Goal: Transaction & Acquisition: Subscribe to service/newsletter

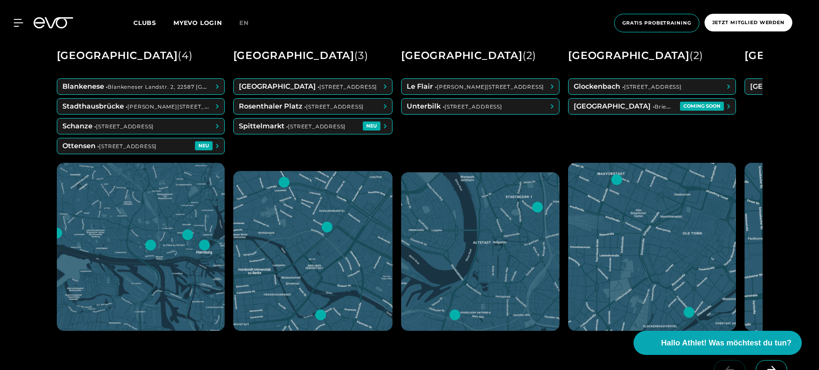
scroll to position [452, 0]
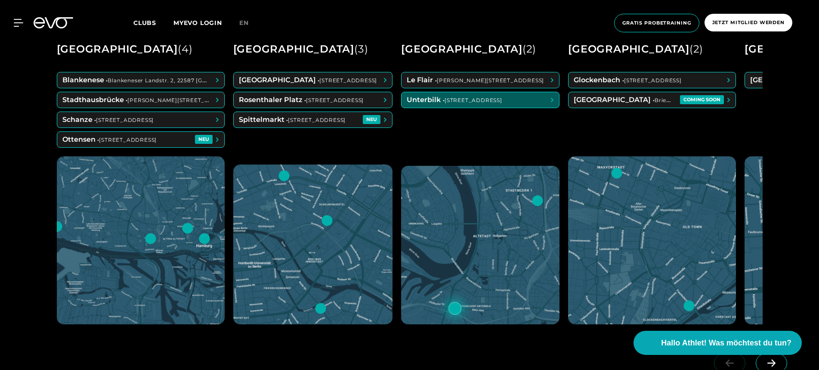
click at [425, 103] on span at bounding box center [481, 99] width 158 height 15
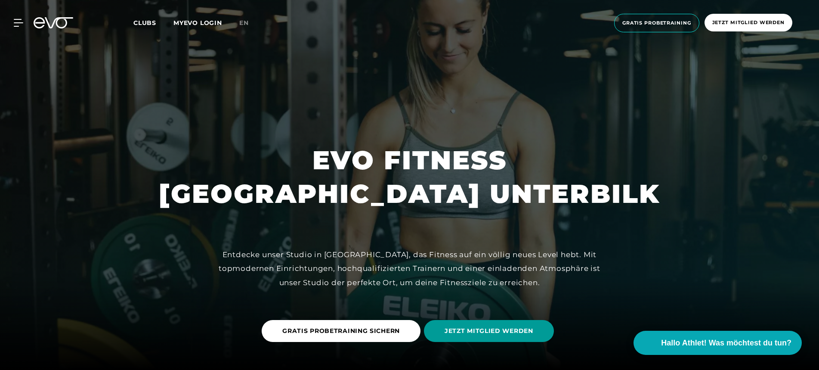
click at [513, 332] on span "JETZT MITGLIED WERDEN" at bounding box center [489, 330] width 89 height 9
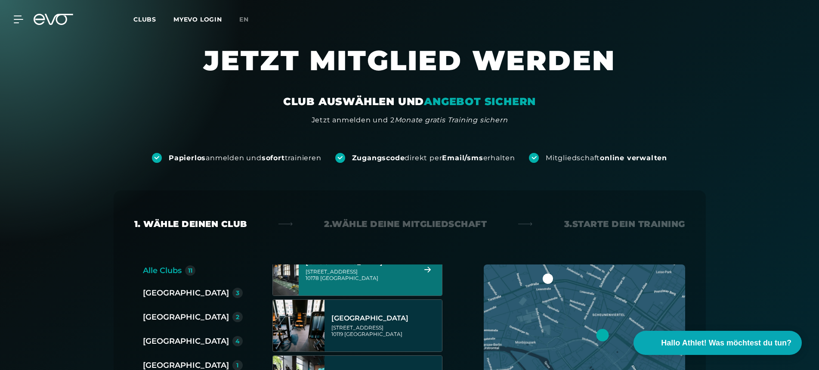
scroll to position [22, 0]
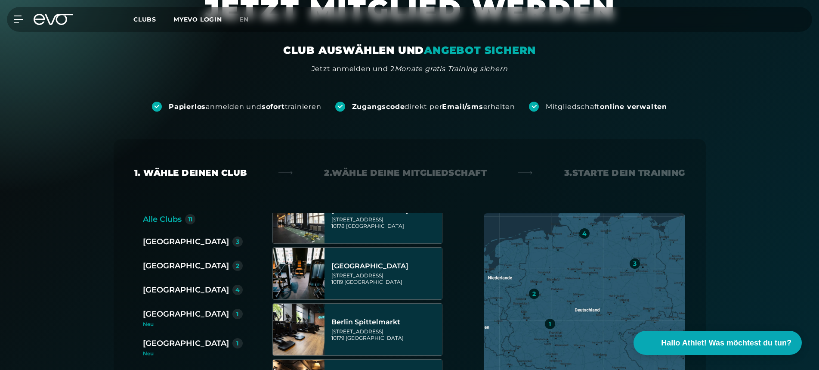
click at [173, 293] on div "[GEOGRAPHIC_DATA]" at bounding box center [186, 290] width 86 height 12
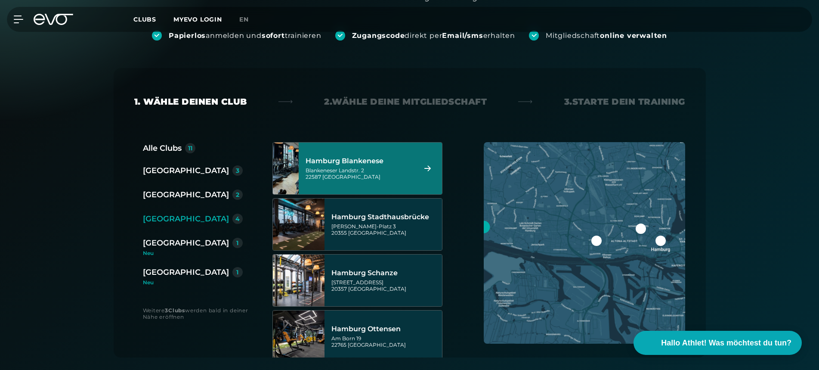
scroll to position [0, 0]
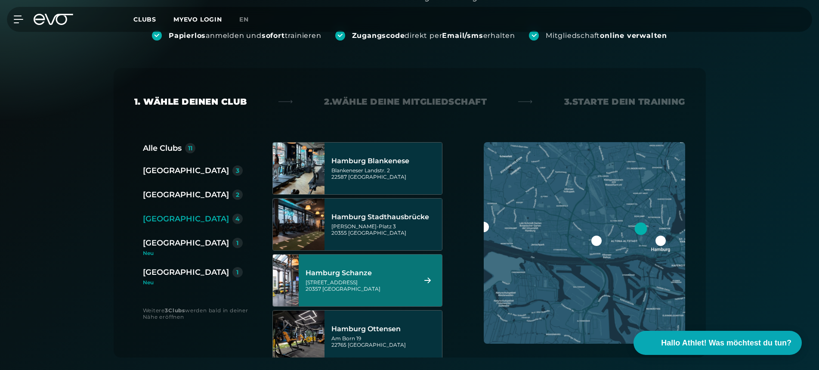
drag, startPoint x: 169, startPoint y: 192, endPoint x: 180, endPoint y: 192, distance: 11.2
click at [169, 192] on div "[GEOGRAPHIC_DATA]" at bounding box center [186, 195] width 86 height 12
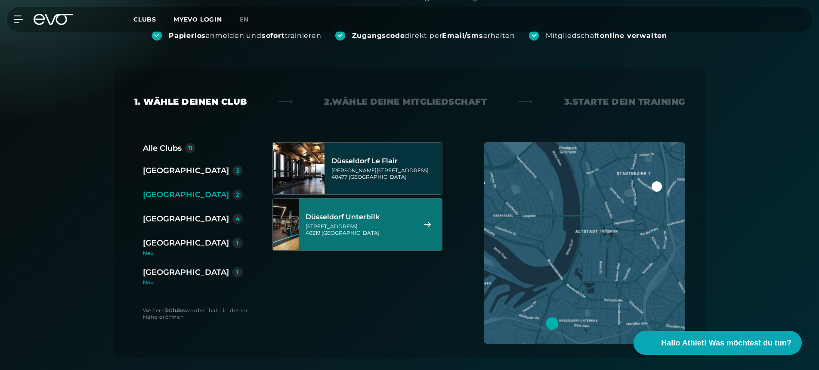
click at [402, 221] on div "Düsseldorf Unterbilk" at bounding box center [360, 217] width 108 height 9
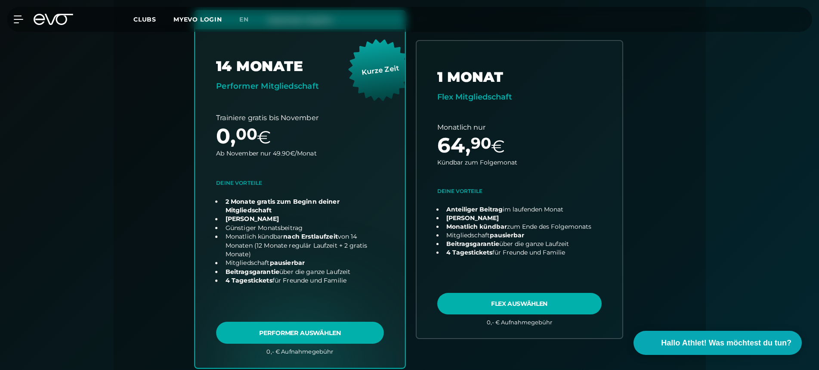
scroll to position [251, 0]
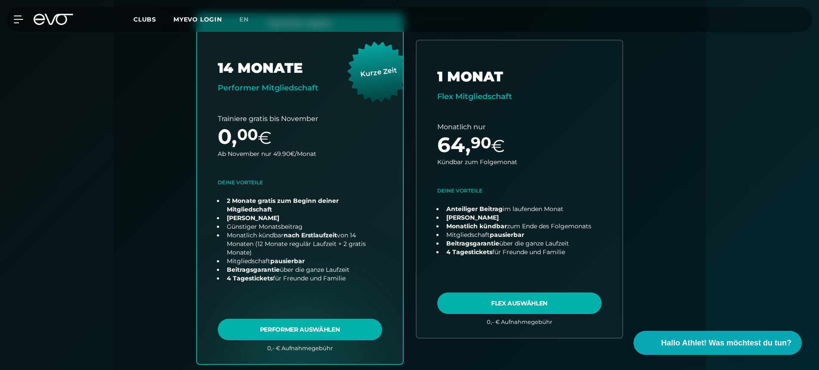
click at [53, 19] on icon at bounding box center [54, 19] width 40 height 11
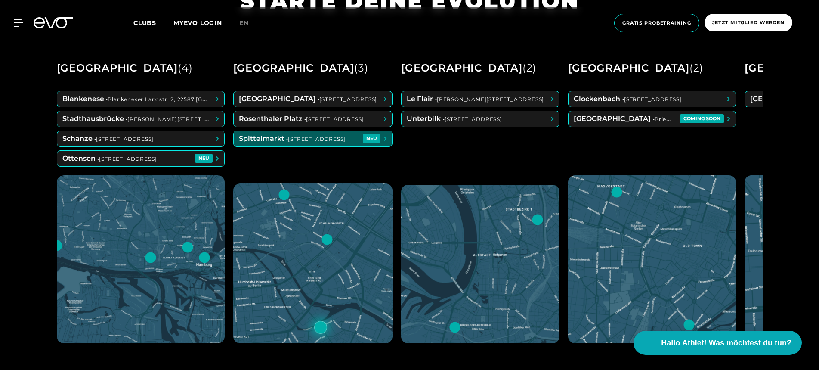
scroll to position [425, 0]
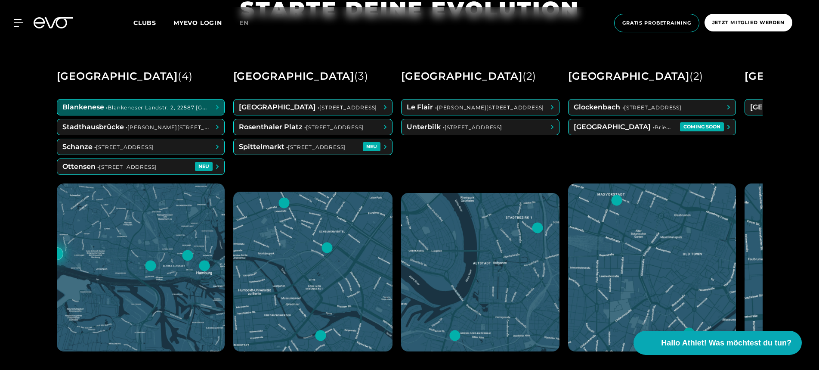
click at [146, 109] on span at bounding box center [140, 106] width 167 height 15
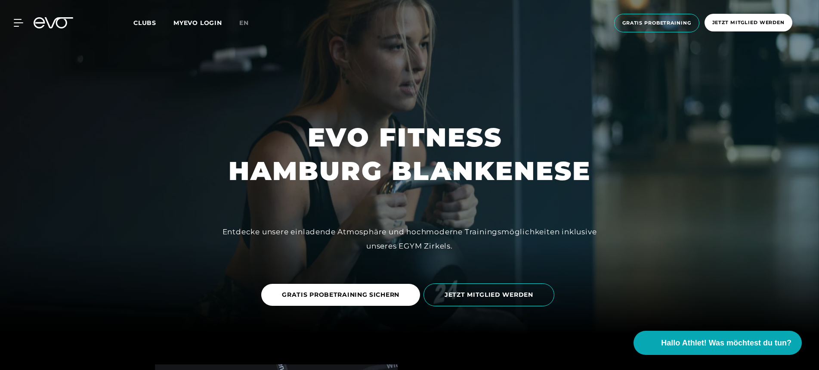
scroll to position [58, 0]
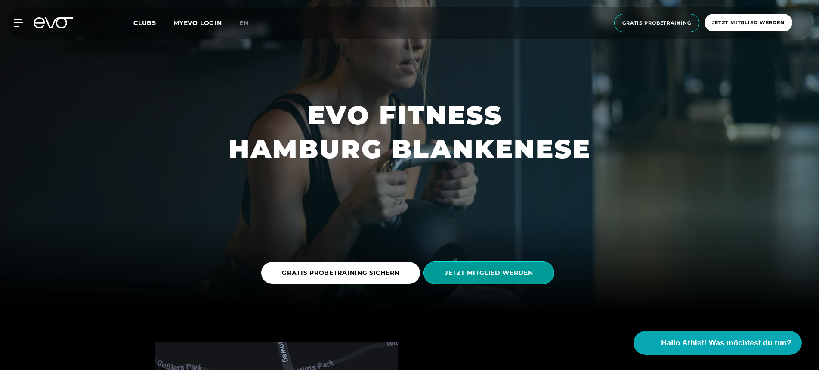
click at [458, 279] on span "JETZT MITGLIED WERDEN" at bounding box center [489, 272] width 131 height 23
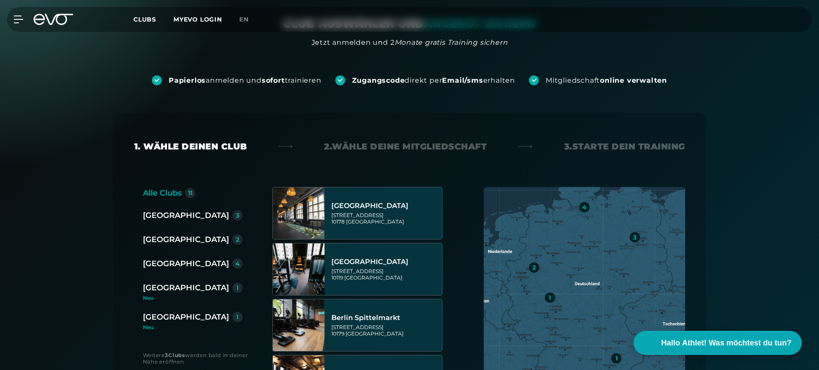
scroll to position [84, 0]
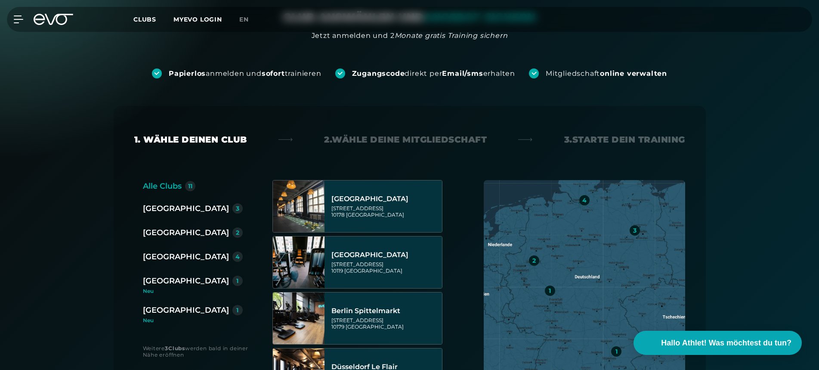
click at [166, 260] on div "[GEOGRAPHIC_DATA]" at bounding box center [186, 256] width 86 height 12
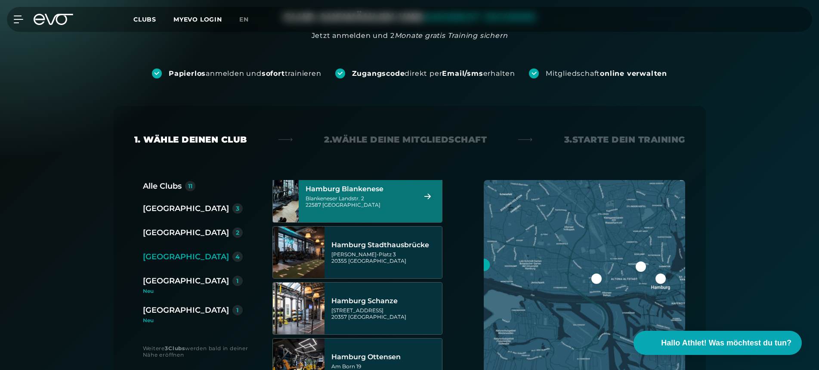
scroll to position [9, 0]
click at [355, 189] on div "Hamburg Blankenese" at bounding box center [360, 190] width 108 height 9
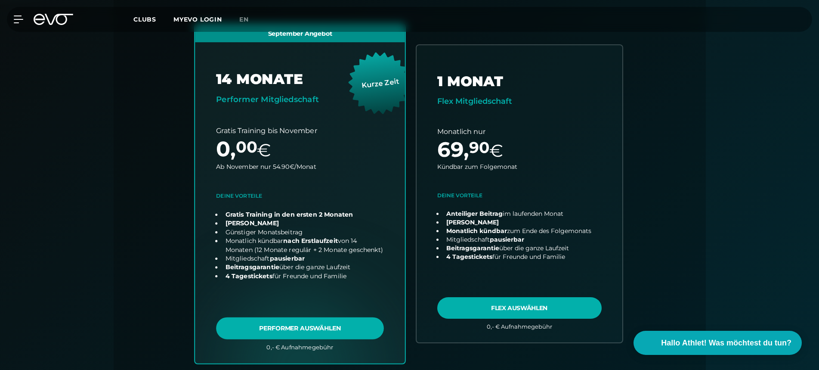
scroll to position [237, 0]
click at [318, 330] on link "choose plan" at bounding box center [300, 194] width 210 height 339
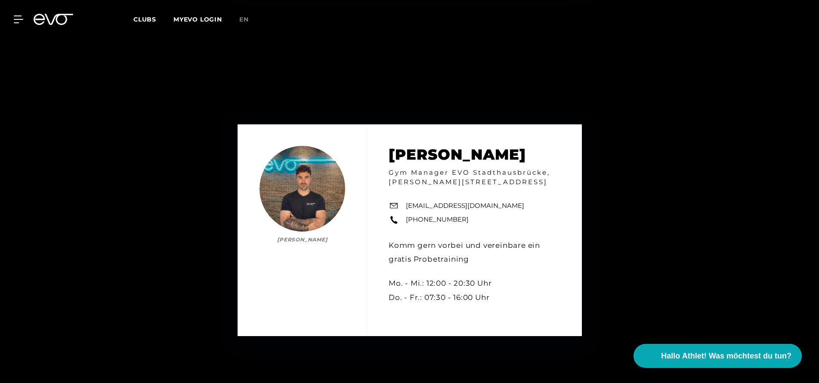
scroll to position [3437, 0]
